Goal: Task Accomplishment & Management: Manage account settings

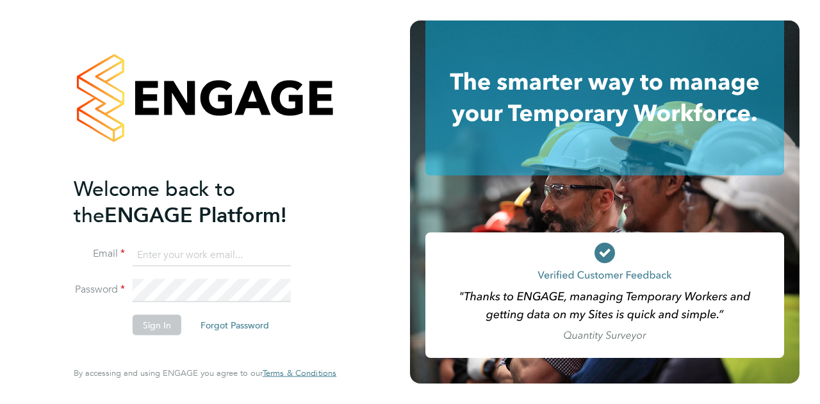
click at [251, 254] on input at bounding box center [212, 255] width 158 height 23
type input "summer.sampson@wates.co.uk"
click at [151, 326] on button "Sign In" at bounding box center [157, 325] width 49 height 21
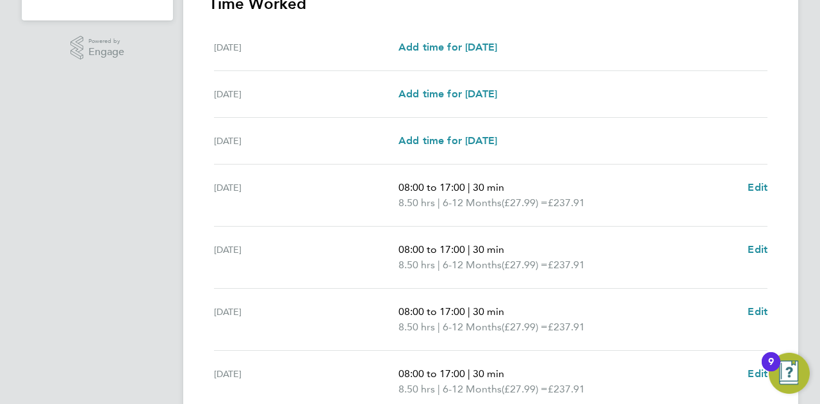
scroll to position [504, 0]
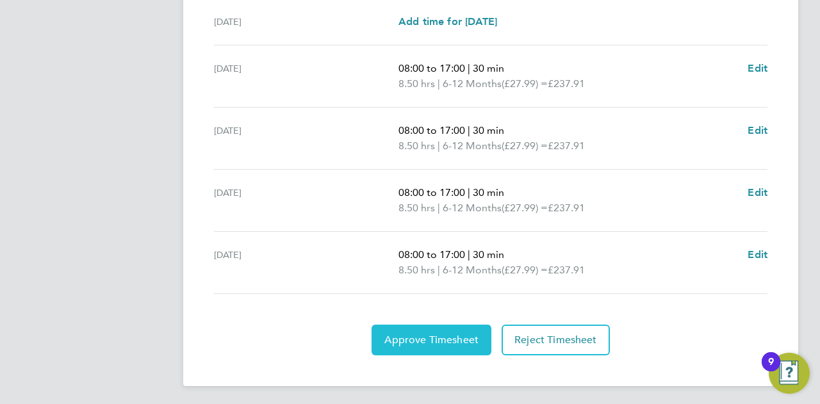
click at [410, 342] on span "Approve Timesheet" at bounding box center [432, 340] width 94 height 13
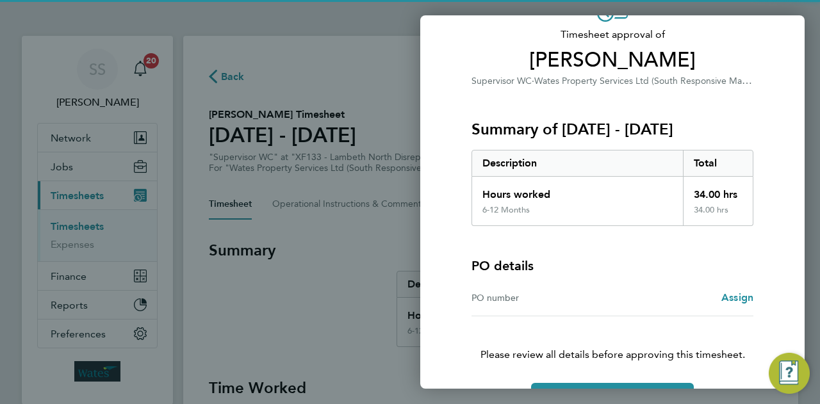
scroll to position [120, 0]
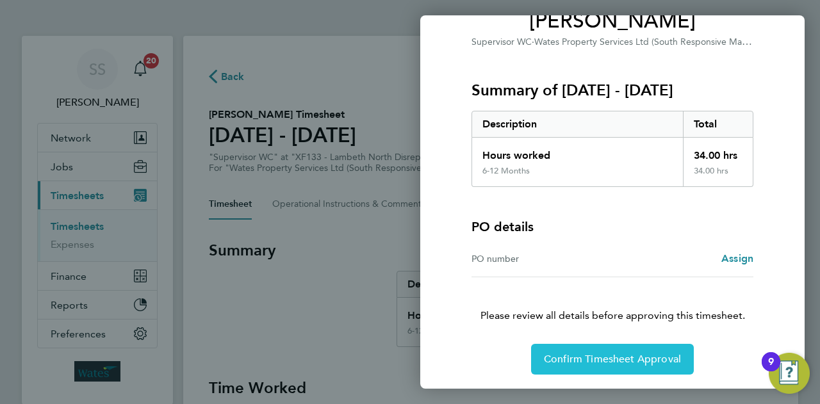
click at [599, 367] on button "Confirm Timesheet Approval" at bounding box center [612, 359] width 163 height 31
